Goal: Task Accomplishment & Management: Use online tool/utility

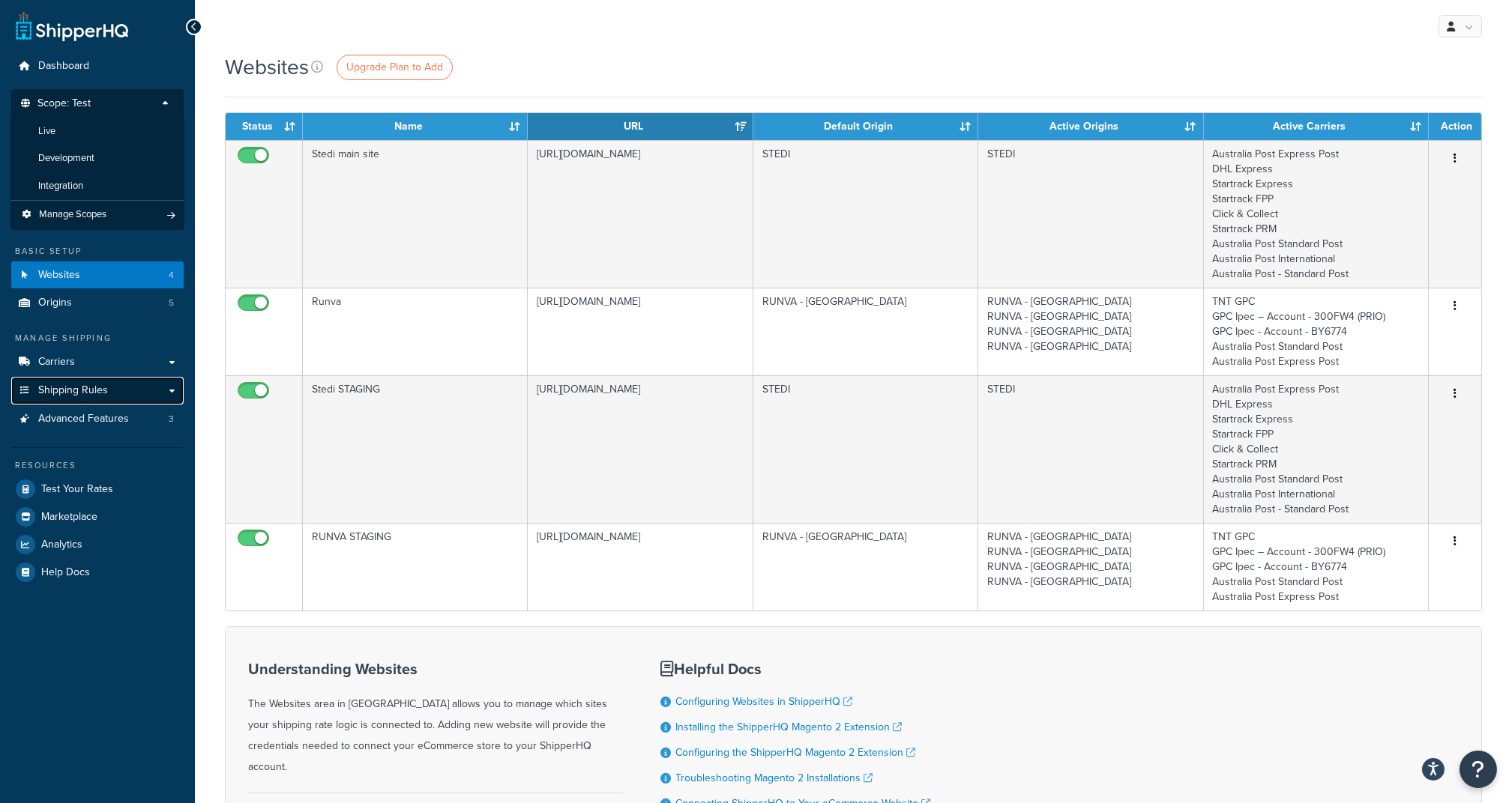
click at [85, 385] on span "Shipping Rules" at bounding box center [72, 391] width 69 height 13
click at [134, 398] on link "Shipping Rules" at bounding box center [98, 391] width 172 height 27
click at [123, 356] on link "Carriers" at bounding box center [98, 362] width 172 height 27
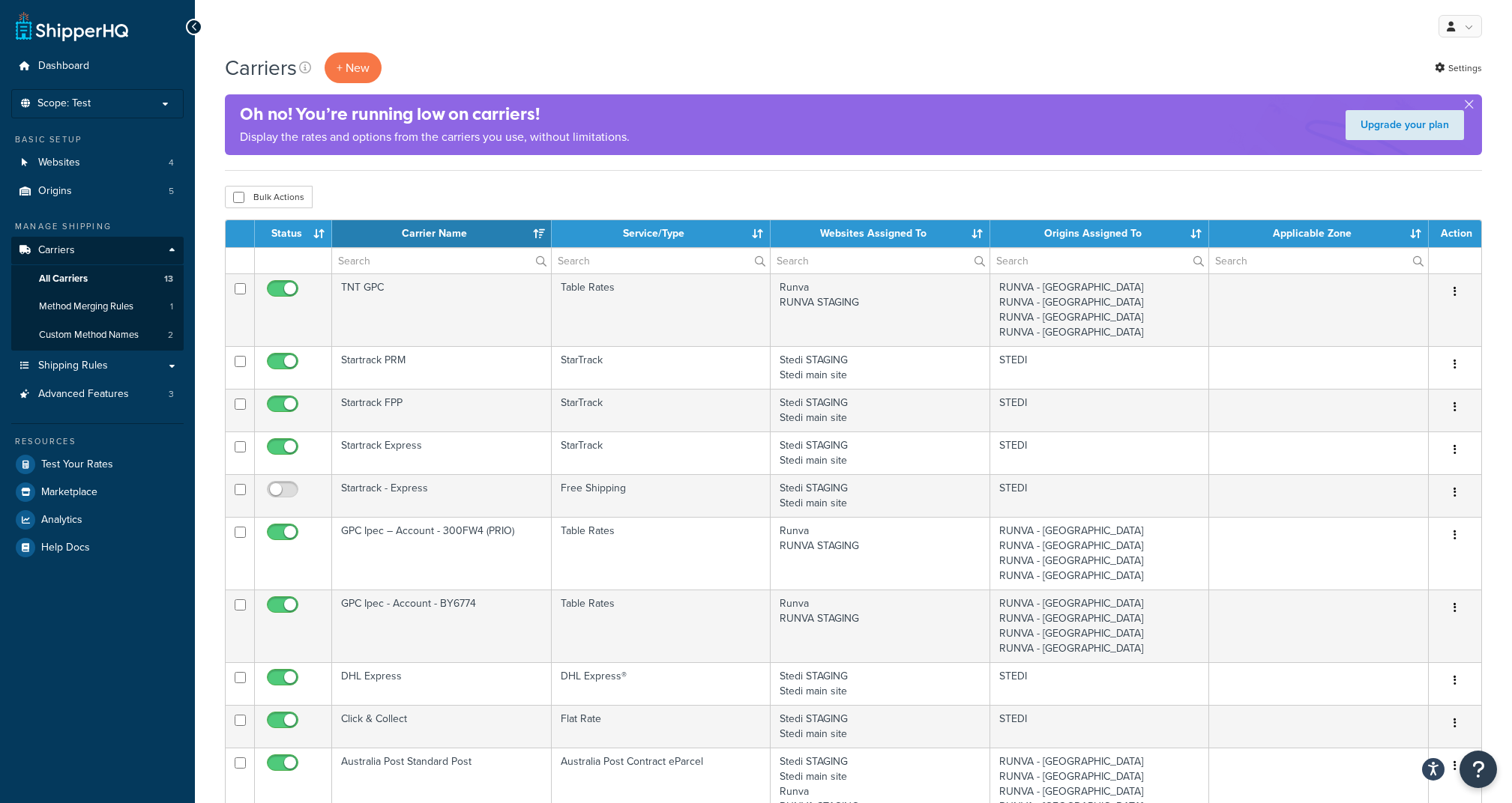
select select "15"
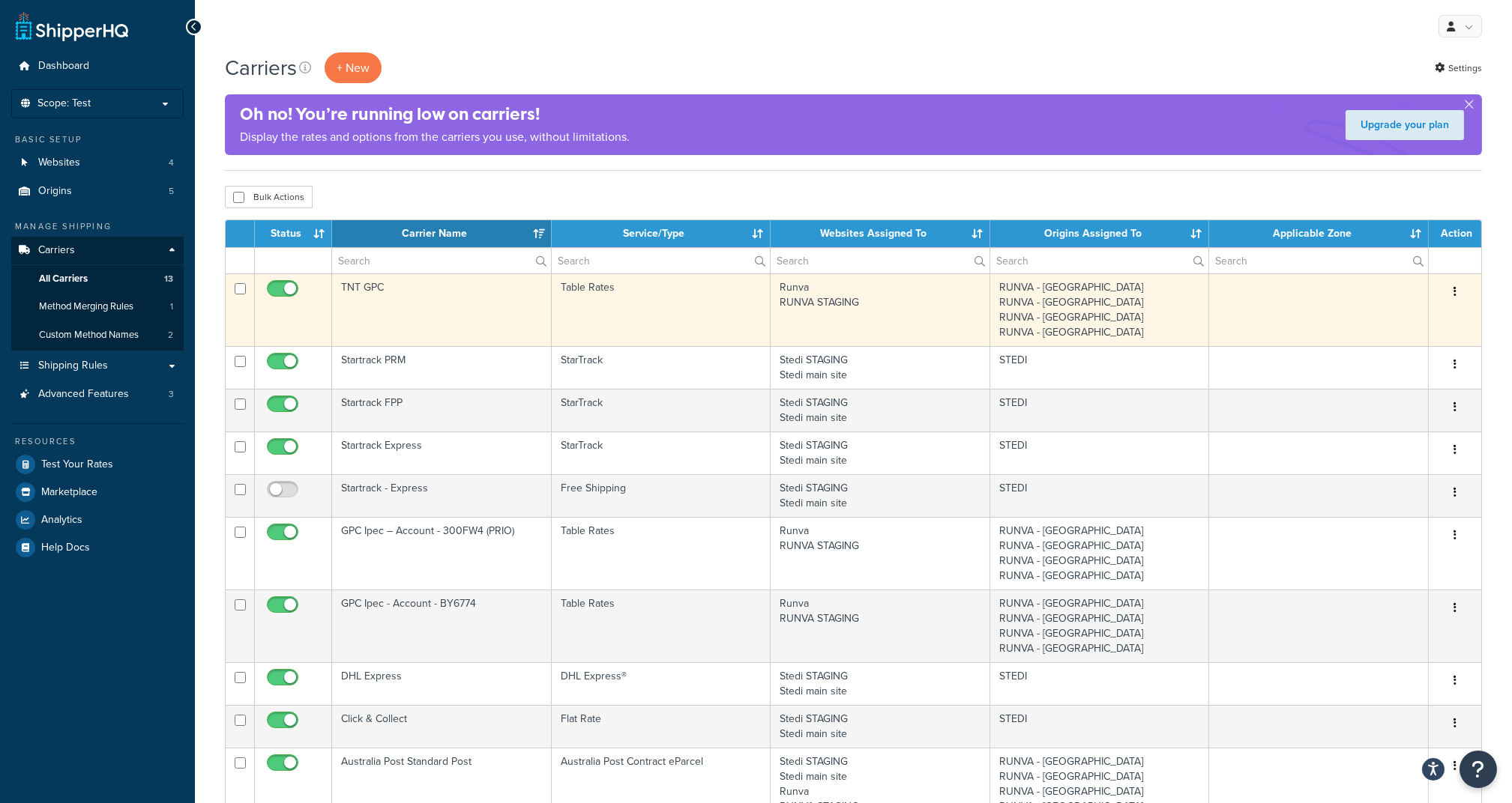
click at [1357, 319] on td at bounding box center [1318, 310] width 220 height 72
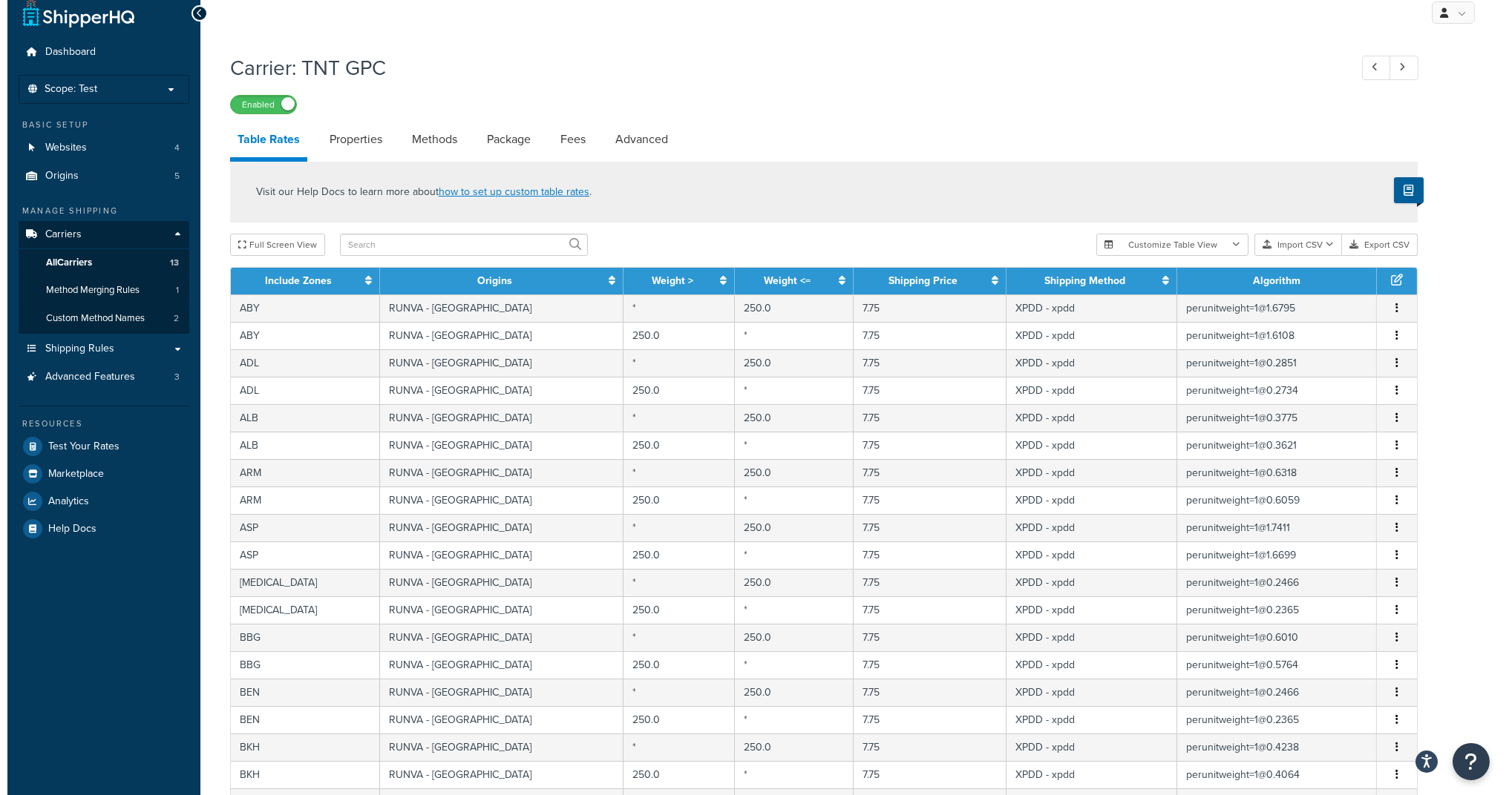
scroll to position [409, 0]
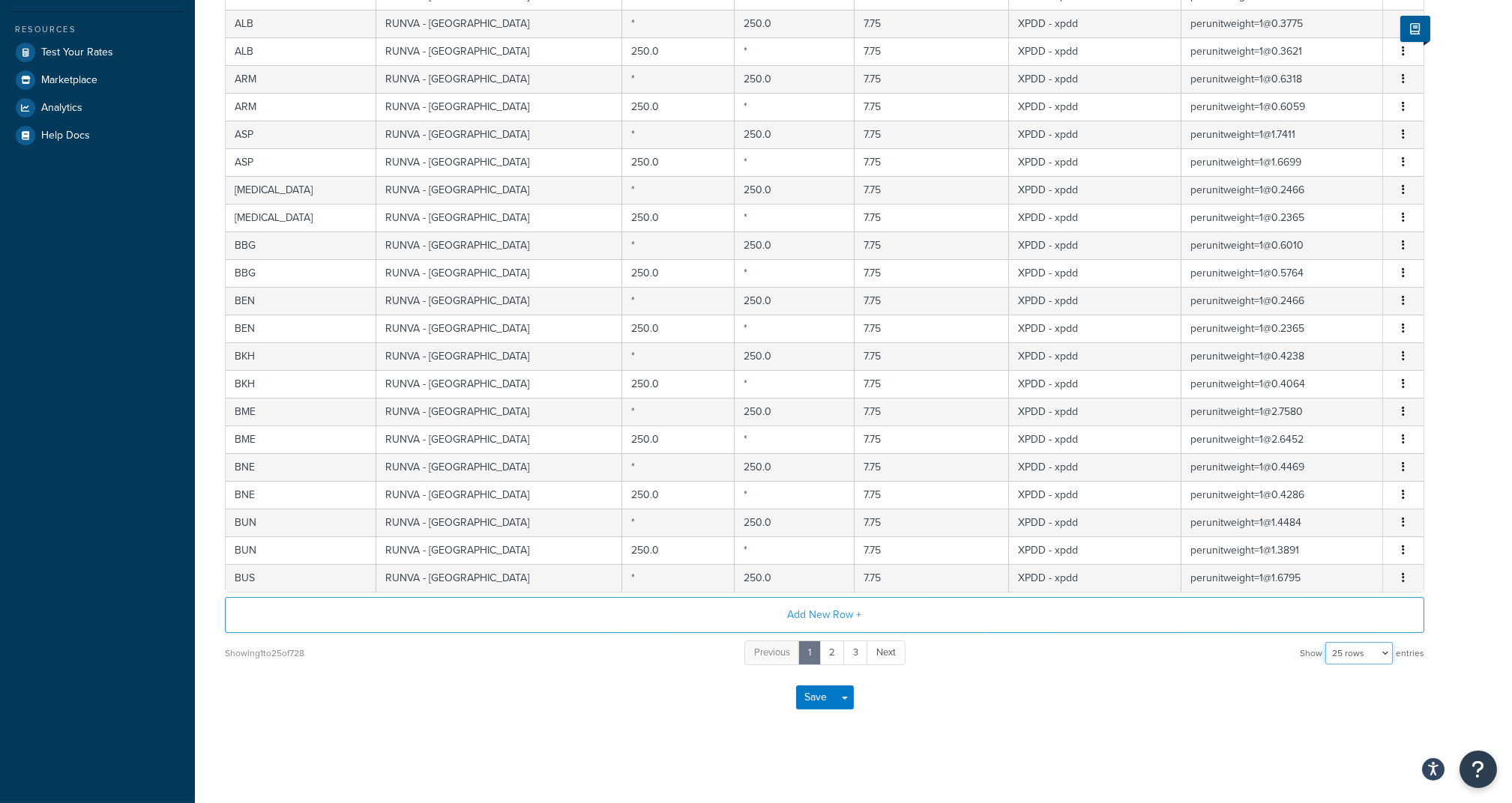
click at [1336, 652] on select "10 rows 15 rows 25 rows 50 rows 100 rows 1000 rows" at bounding box center [1359, 653] width 67 height 22
click at [1336, 632] on button "Add New Row +" at bounding box center [824, 614] width 1199 height 36
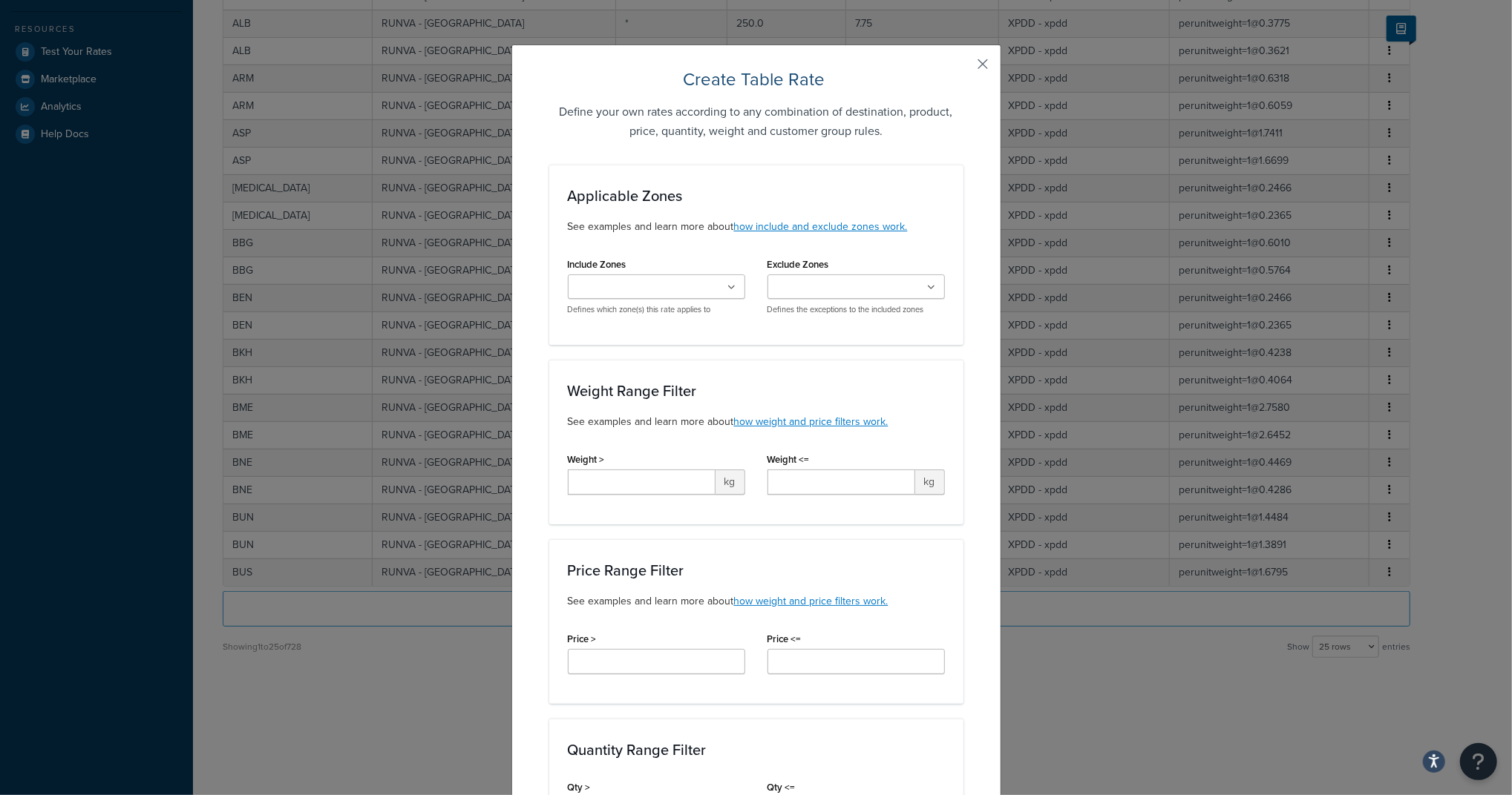
click at [964, 68] on button "button" at bounding box center [962, 70] width 4 height 4
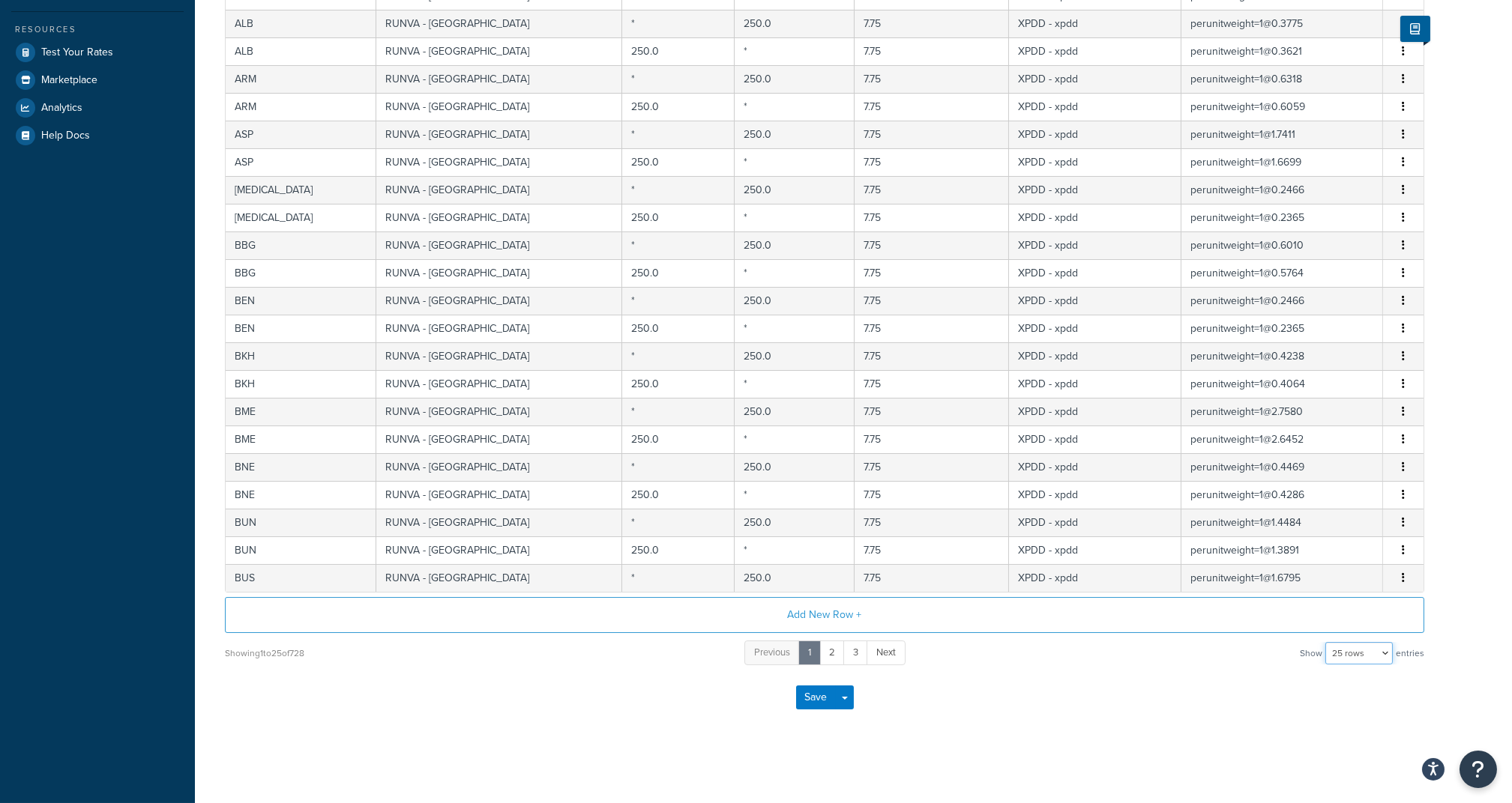
click at [1375, 659] on select "10 rows 15 rows 25 rows 50 rows 100 rows 1000 rows" at bounding box center [1359, 653] width 67 height 22
select select "1000"
click at [1327, 642] on select "10 rows 15 rows 25 rows 50 rows 100 rows 1000 rows" at bounding box center [1359, 653] width 67 height 22
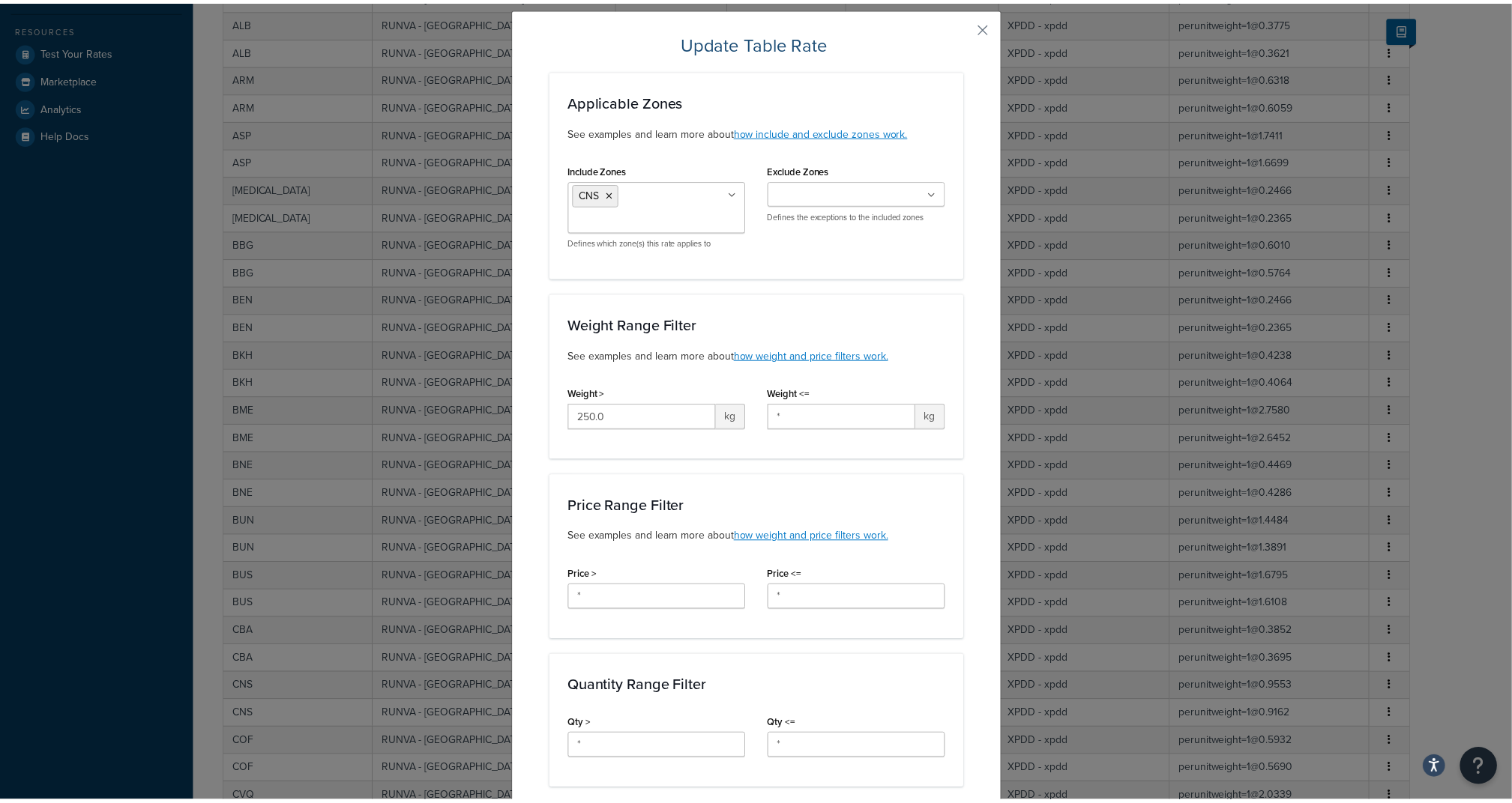
scroll to position [0, 0]
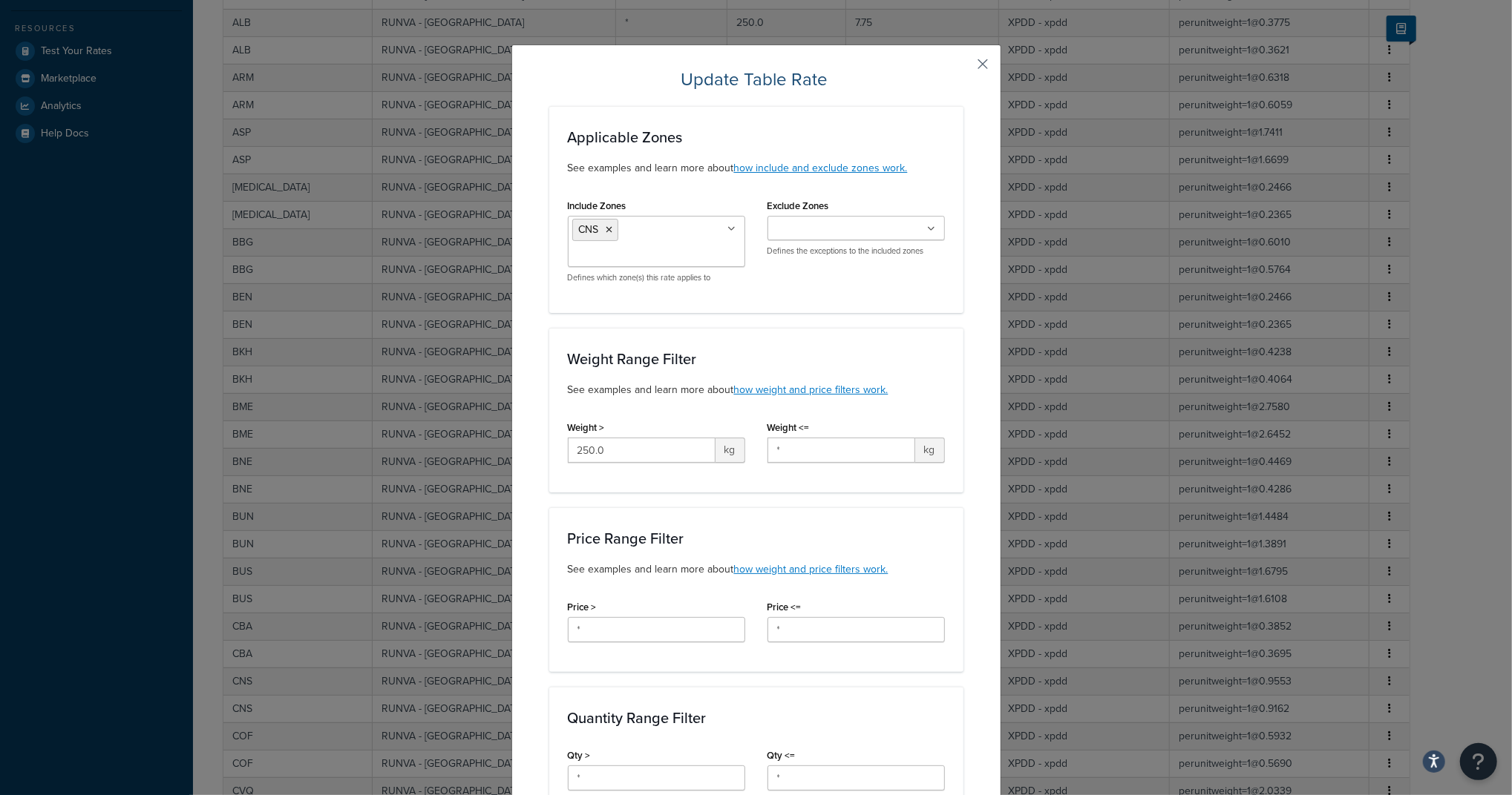
click at [964, 68] on button "button" at bounding box center [962, 70] width 4 height 4
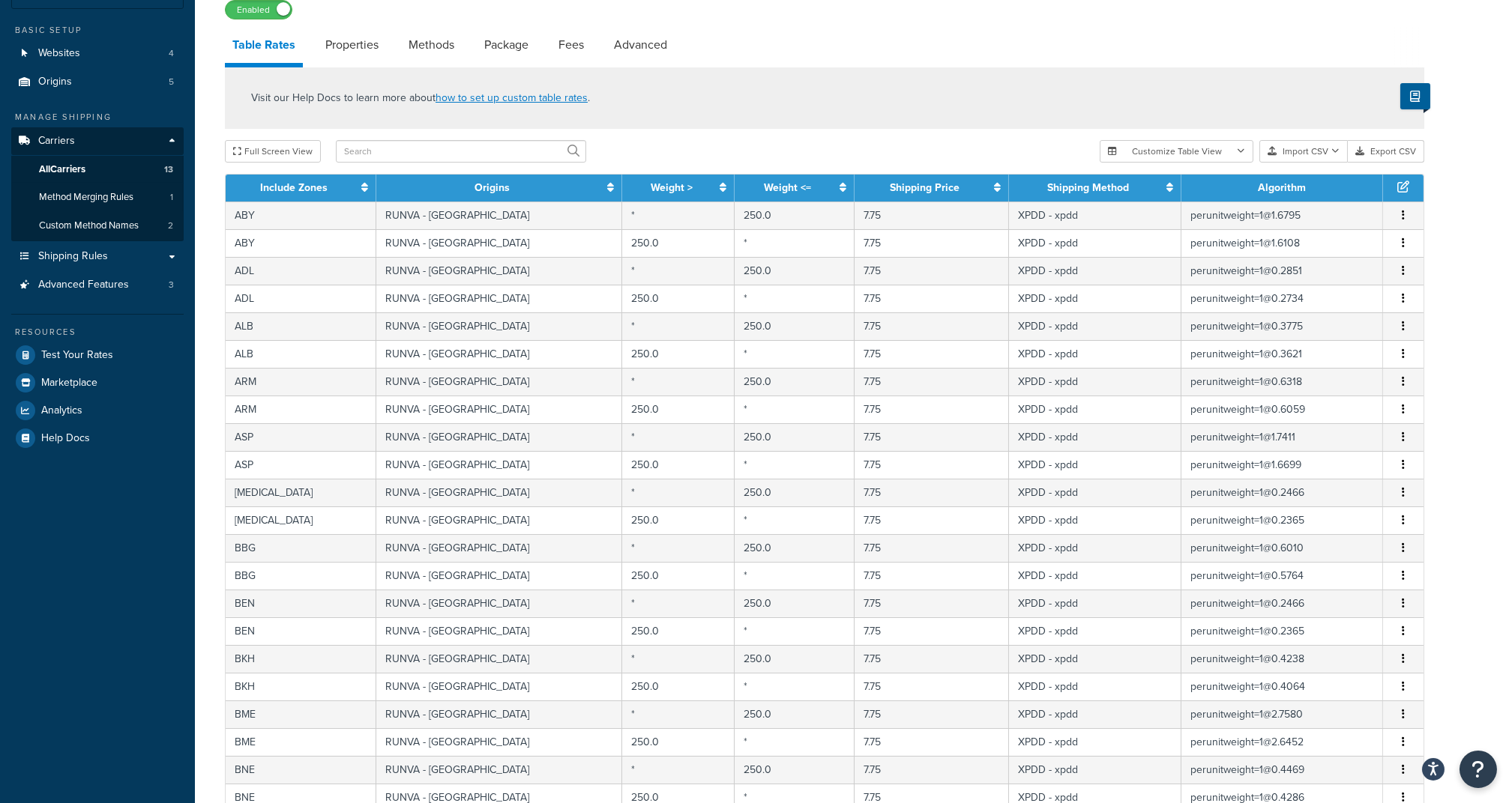
scroll to position [88, 0]
